Goal: Task Accomplishment & Management: Complete application form

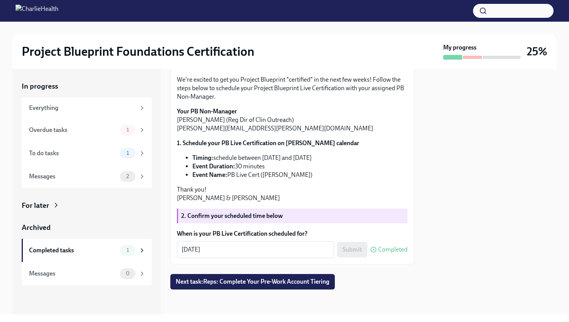
scroll to position [79, 0]
click at [87, 176] on div "Messages" at bounding box center [73, 176] width 88 height 9
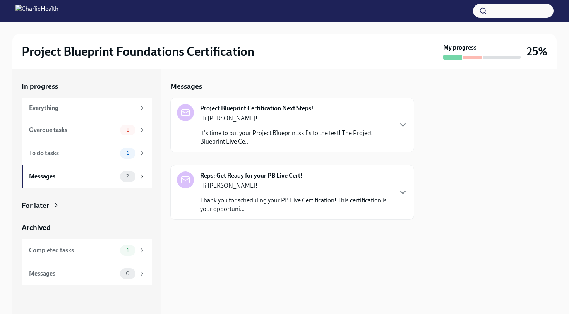
click at [275, 125] on div "Hi [PERSON_NAME]! It's time to put your Project Blueprint skills to the test! T…" at bounding box center [296, 130] width 192 height 32
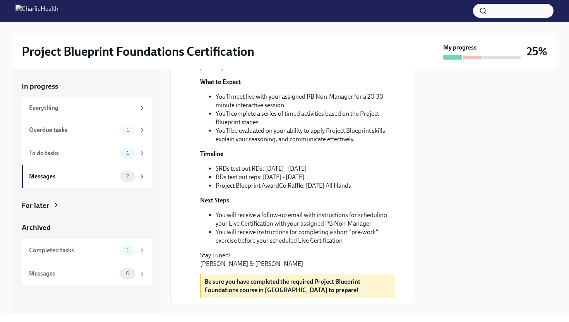
scroll to position [139, 0]
click at [65, 125] on div "Overdue tasks 1" at bounding box center [87, 130] width 117 height 11
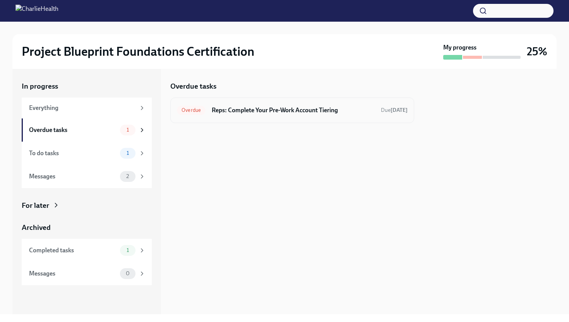
click at [291, 115] on div "Overdue Reps: Complete Your Pre-Work Account Tiering Due [DATE]" at bounding box center [292, 110] width 231 height 12
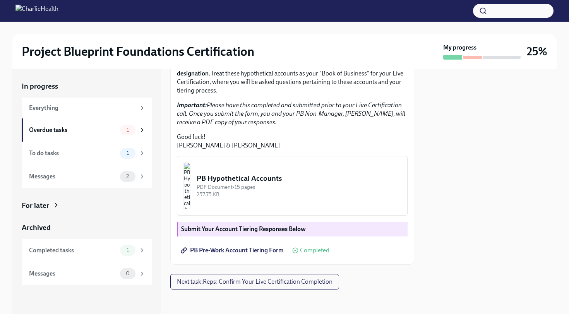
scroll to position [196, 0]
